Goal: Information Seeking & Learning: Learn about a topic

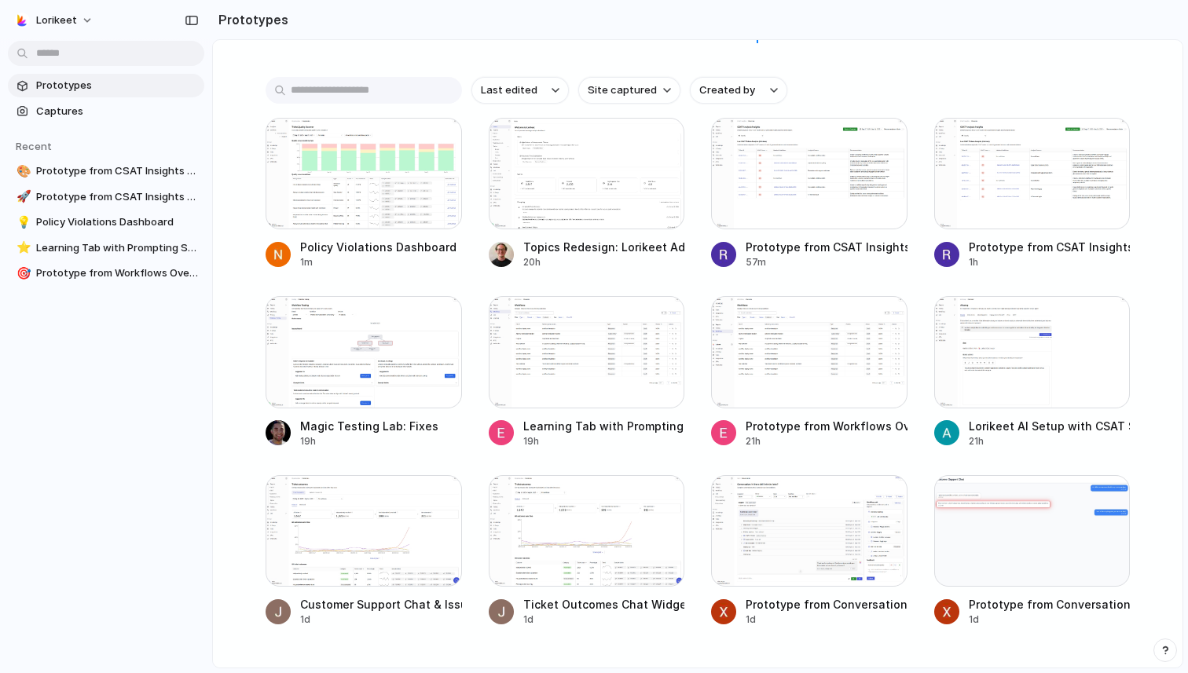
scroll to position [185, 0]
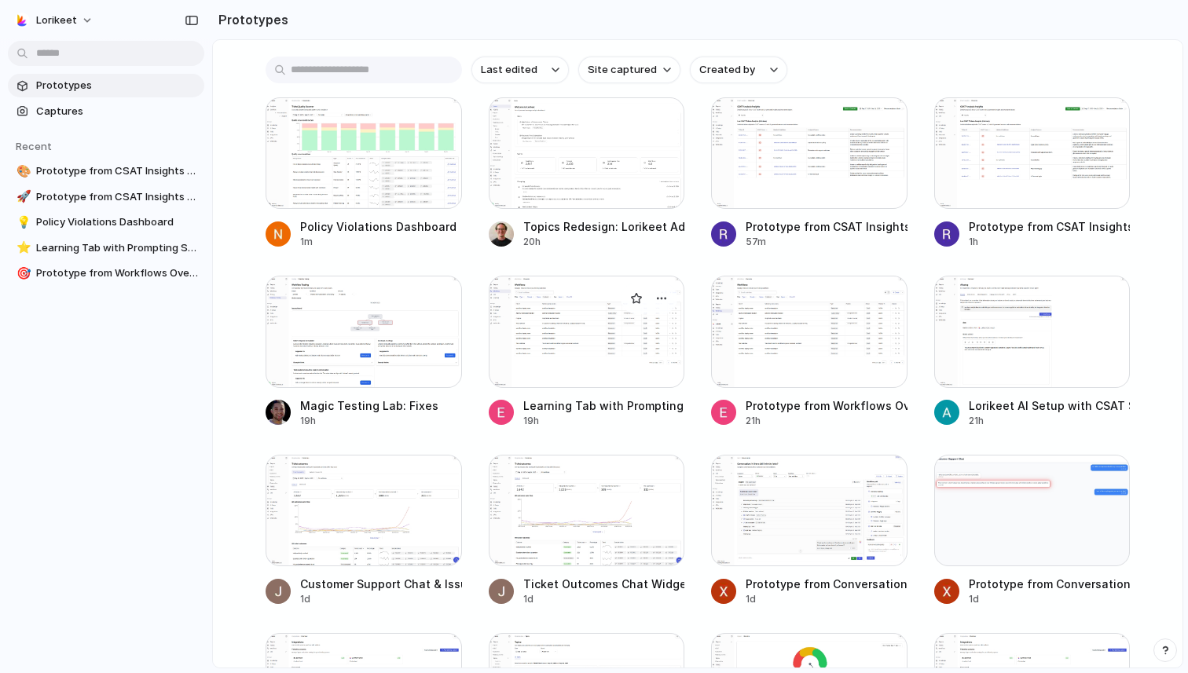
click at [605, 328] on div at bounding box center [587, 332] width 196 height 112
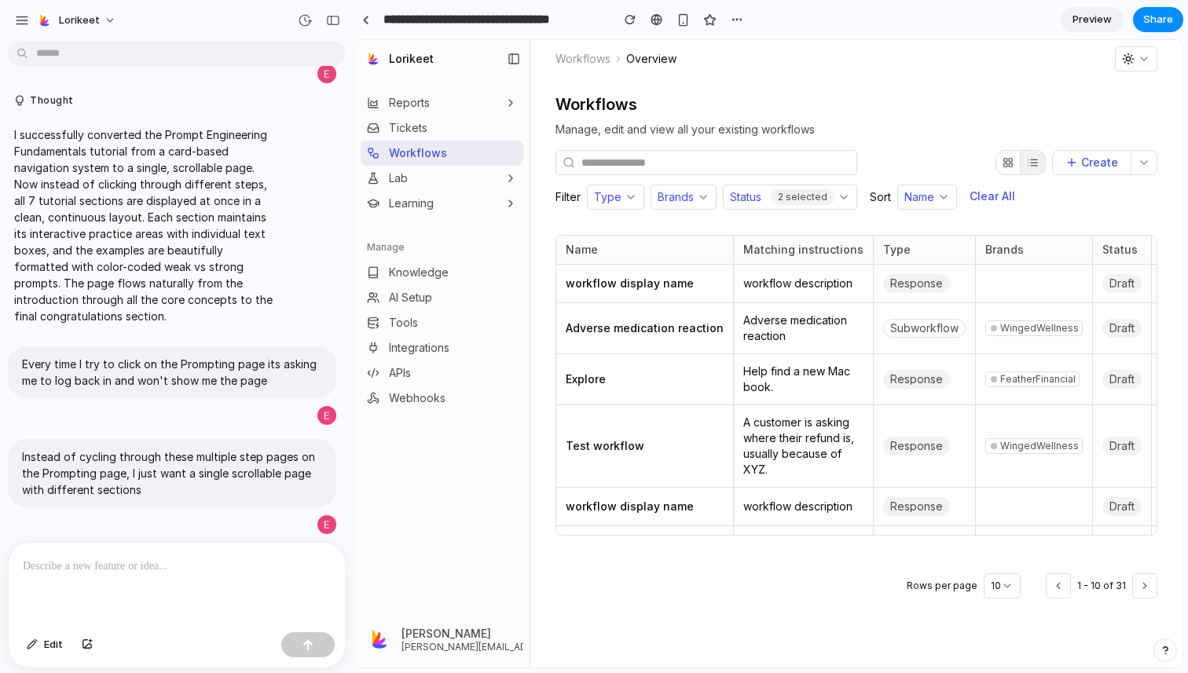
click at [420, 204] on link "Learning" at bounding box center [400, 204] width 67 height 16
click at [420, 231] on span "Prompting" at bounding box center [412, 232] width 53 height 16
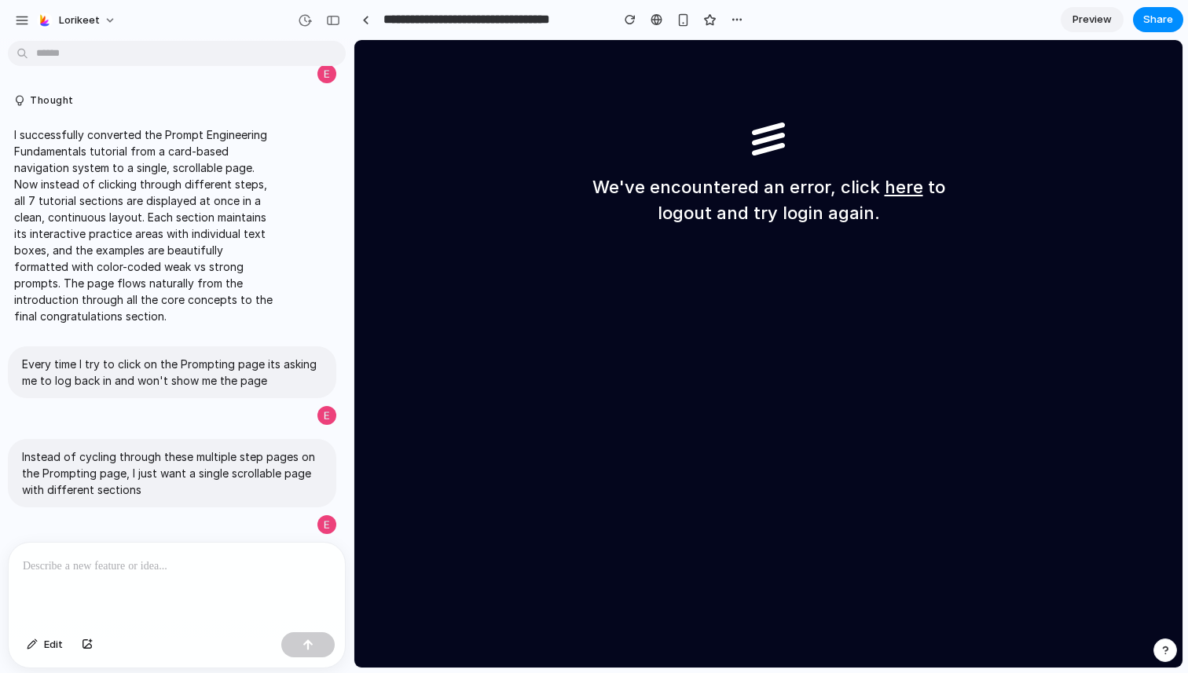
click at [119, 559] on p at bounding box center [177, 566] width 308 height 19
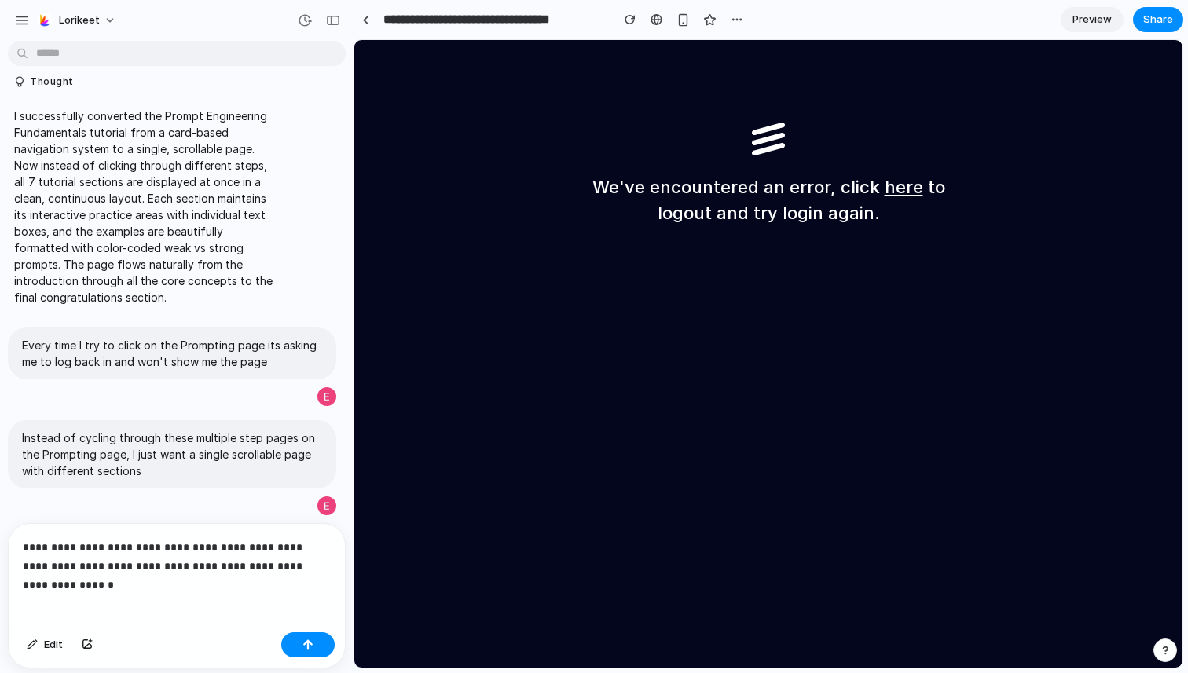
scroll to position [2284, 0]
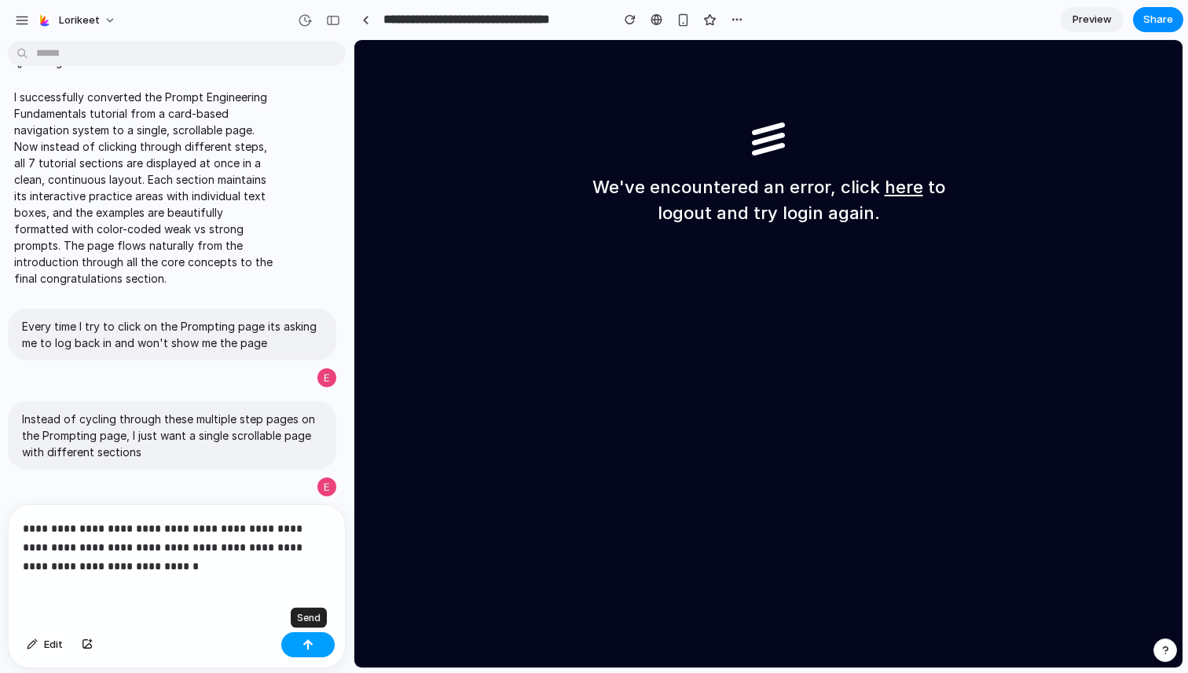
click at [299, 644] on button "button" at bounding box center [307, 645] width 53 height 25
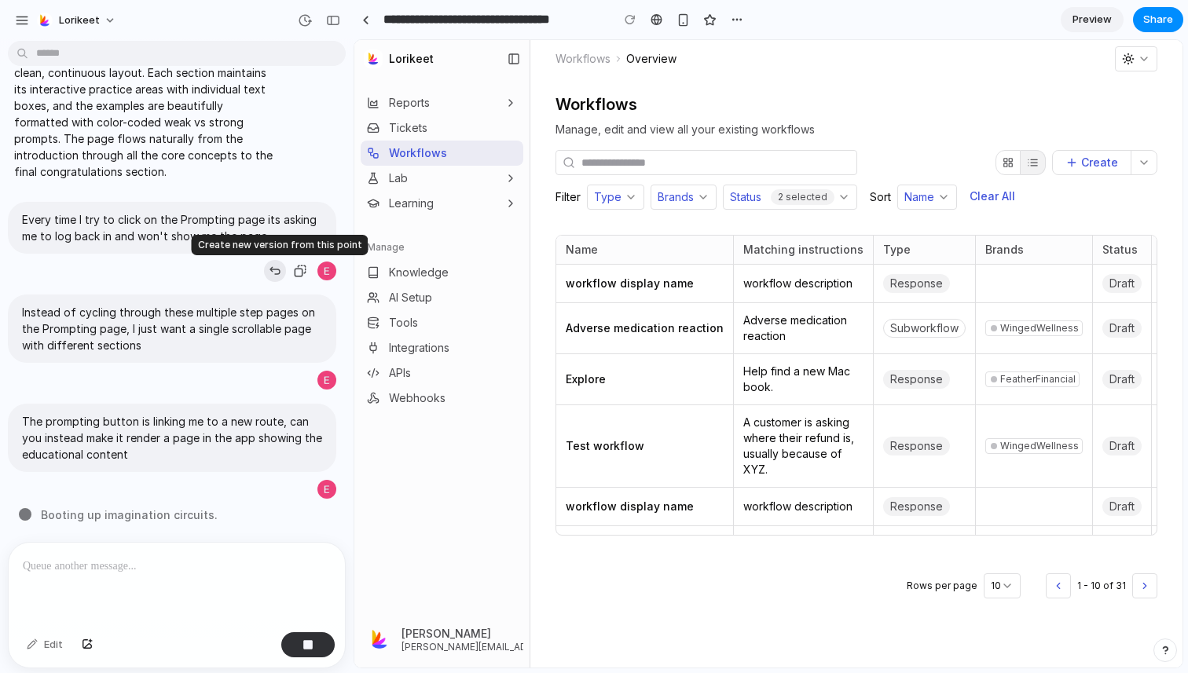
scroll to position [0, 0]
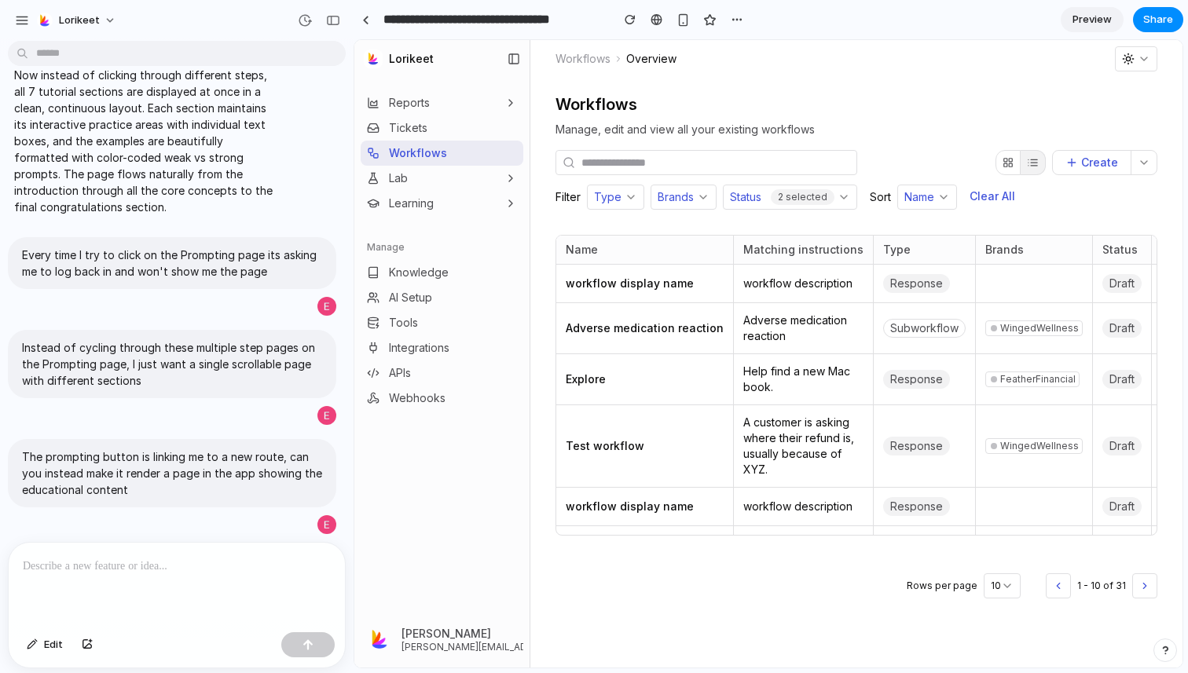
click at [391, 204] on link "Learning" at bounding box center [400, 204] width 67 height 16
click at [405, 235] on span "Prompting" at bounding box center [412, 232] width 53 height 16
